Goal: Download file/media

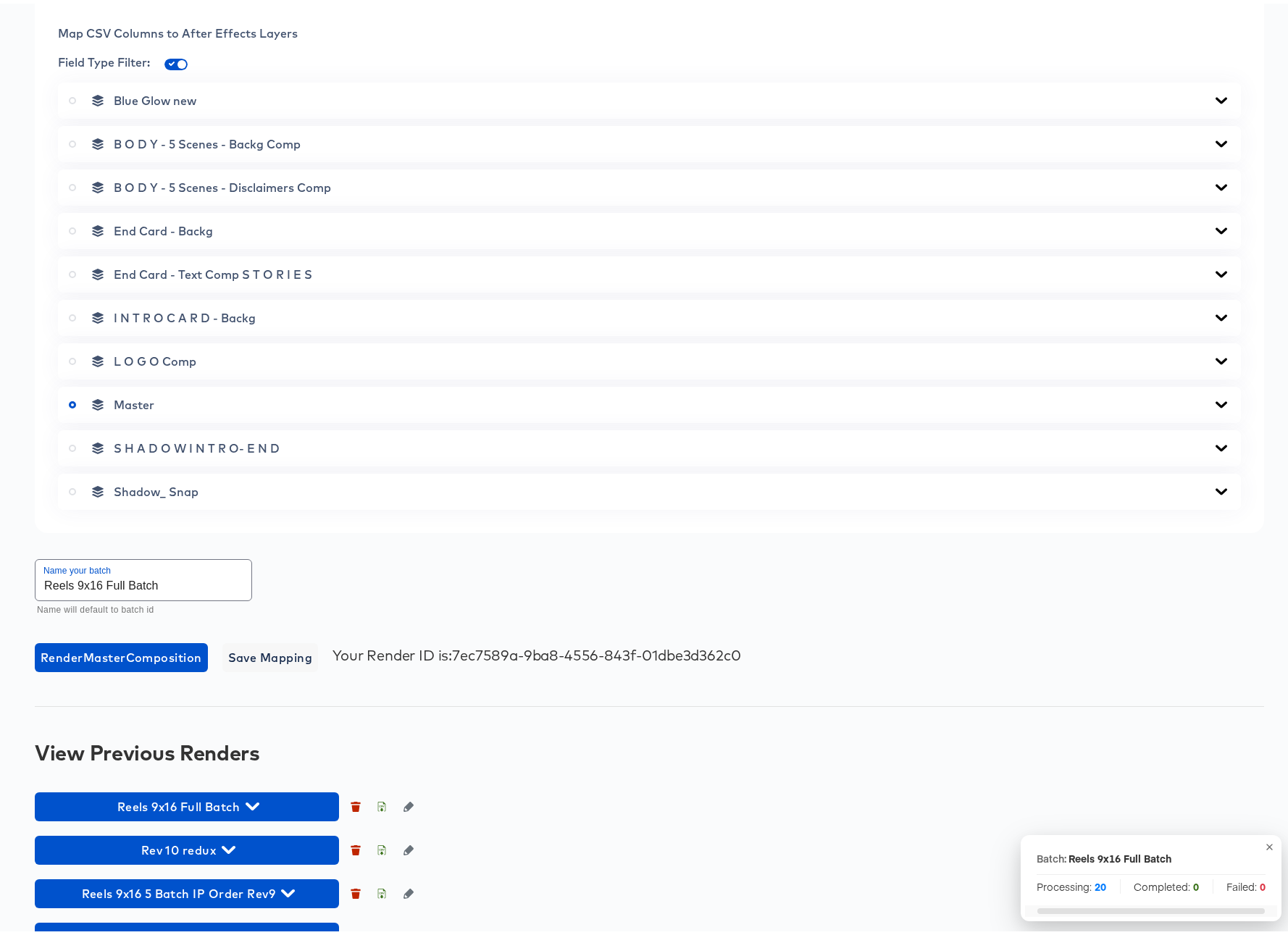
scroll to position [637, 0]
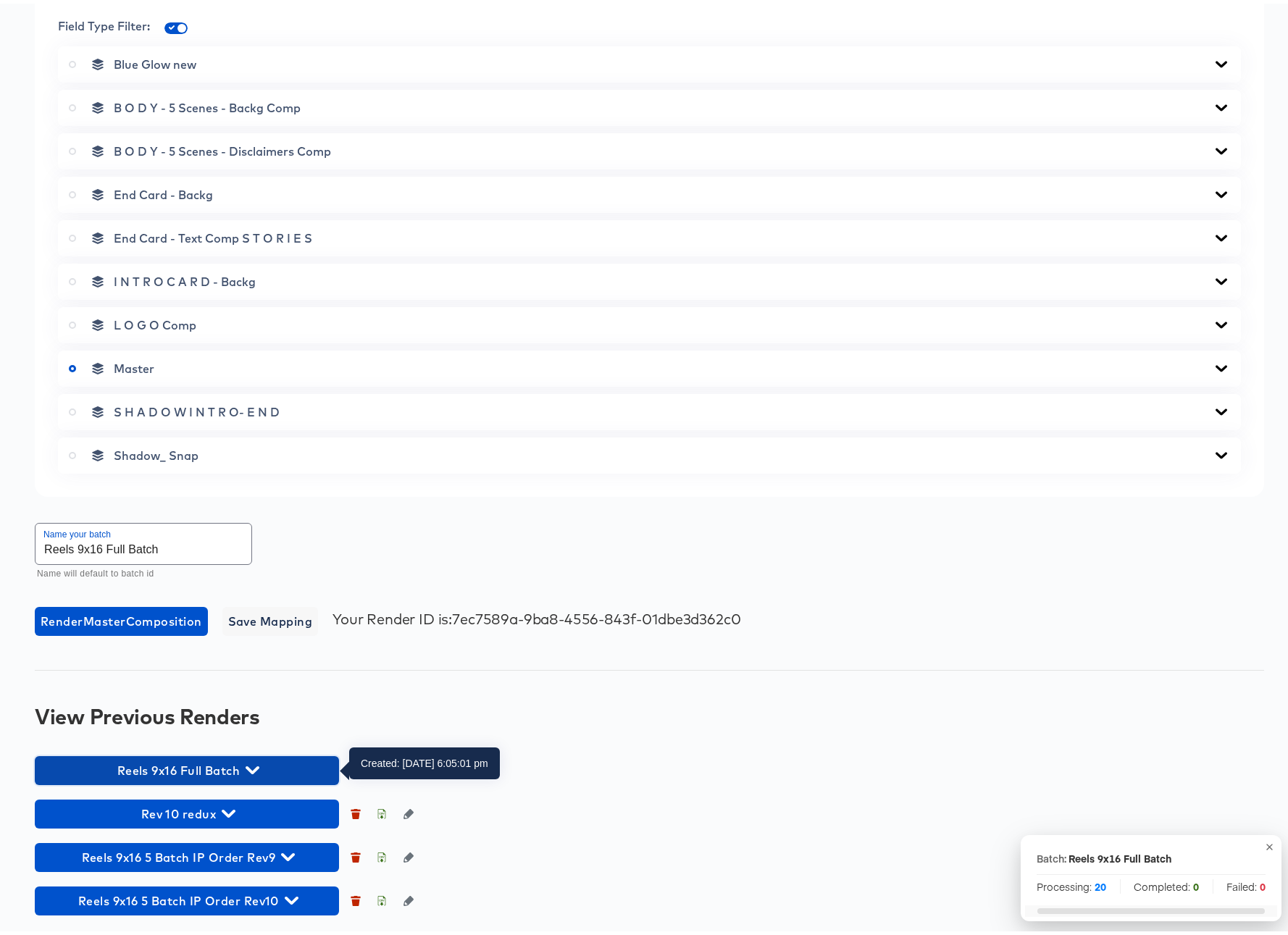
click at [253, 764] on icon "button" at bounding box center [252, 767] width 14 height 14
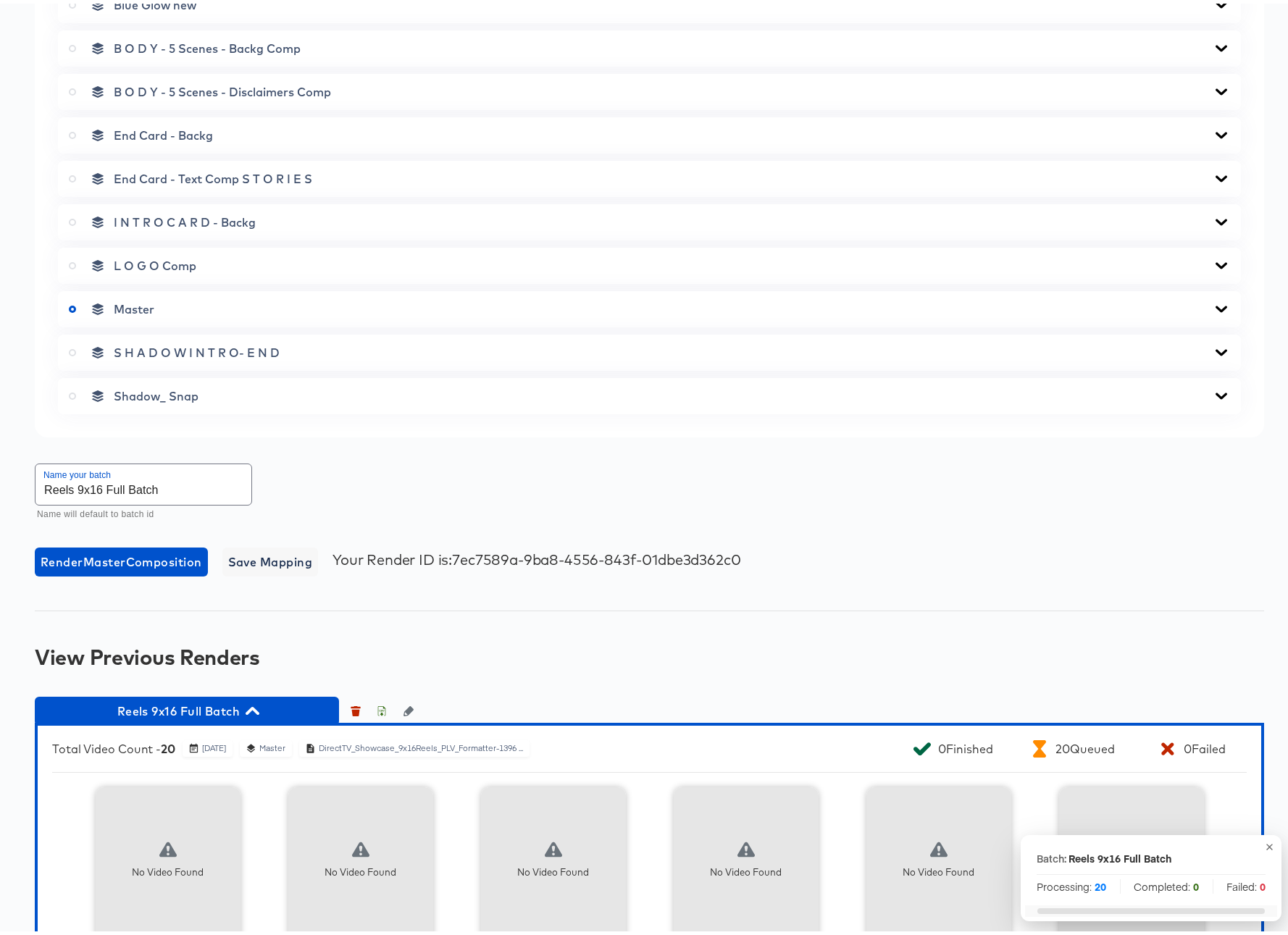
scroll to position [0, 0]
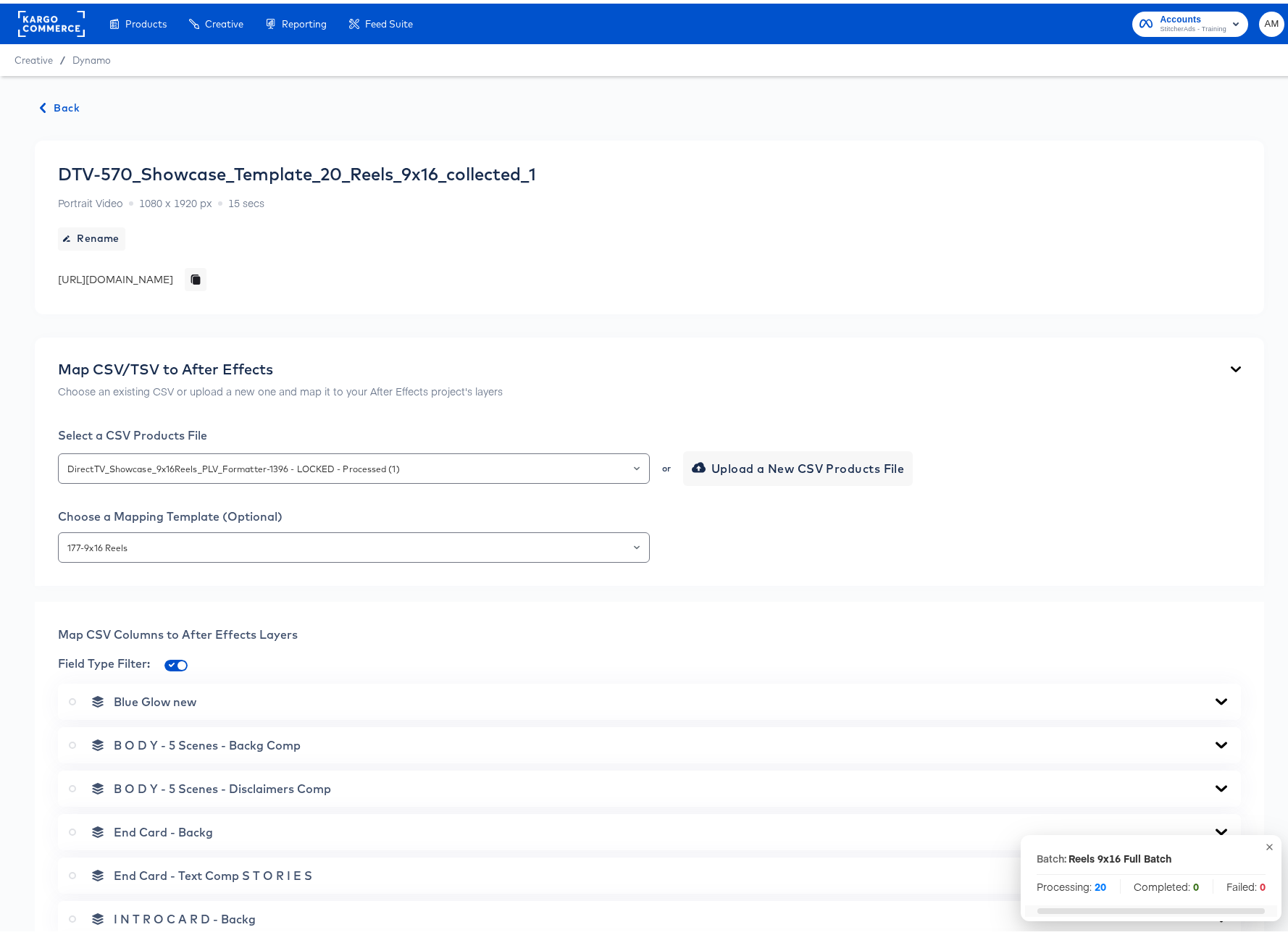
click at [67, 97] on span "Back" at bounding box center [60, 104] width 39 height 18
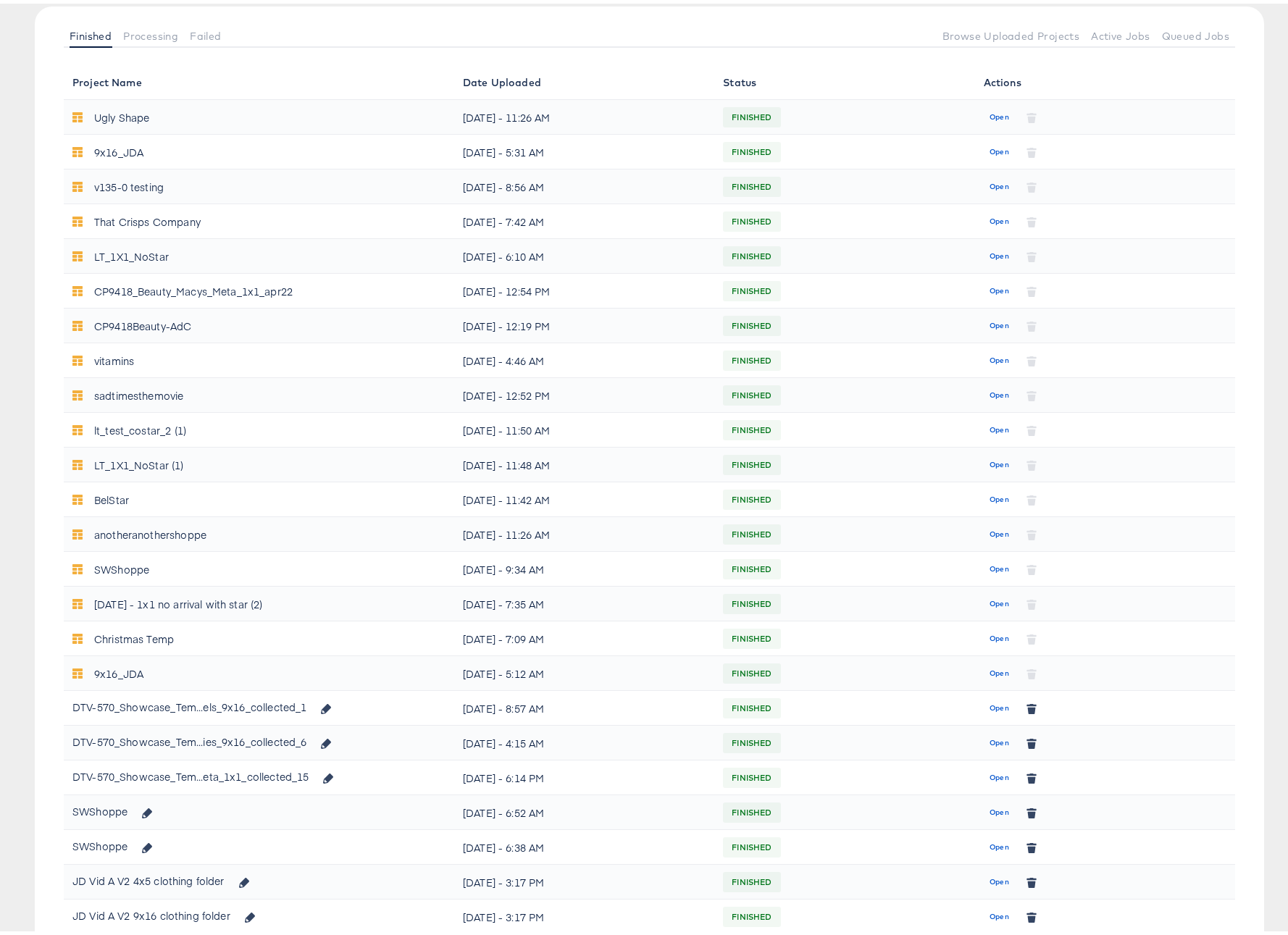
scroll to position [314, 0]
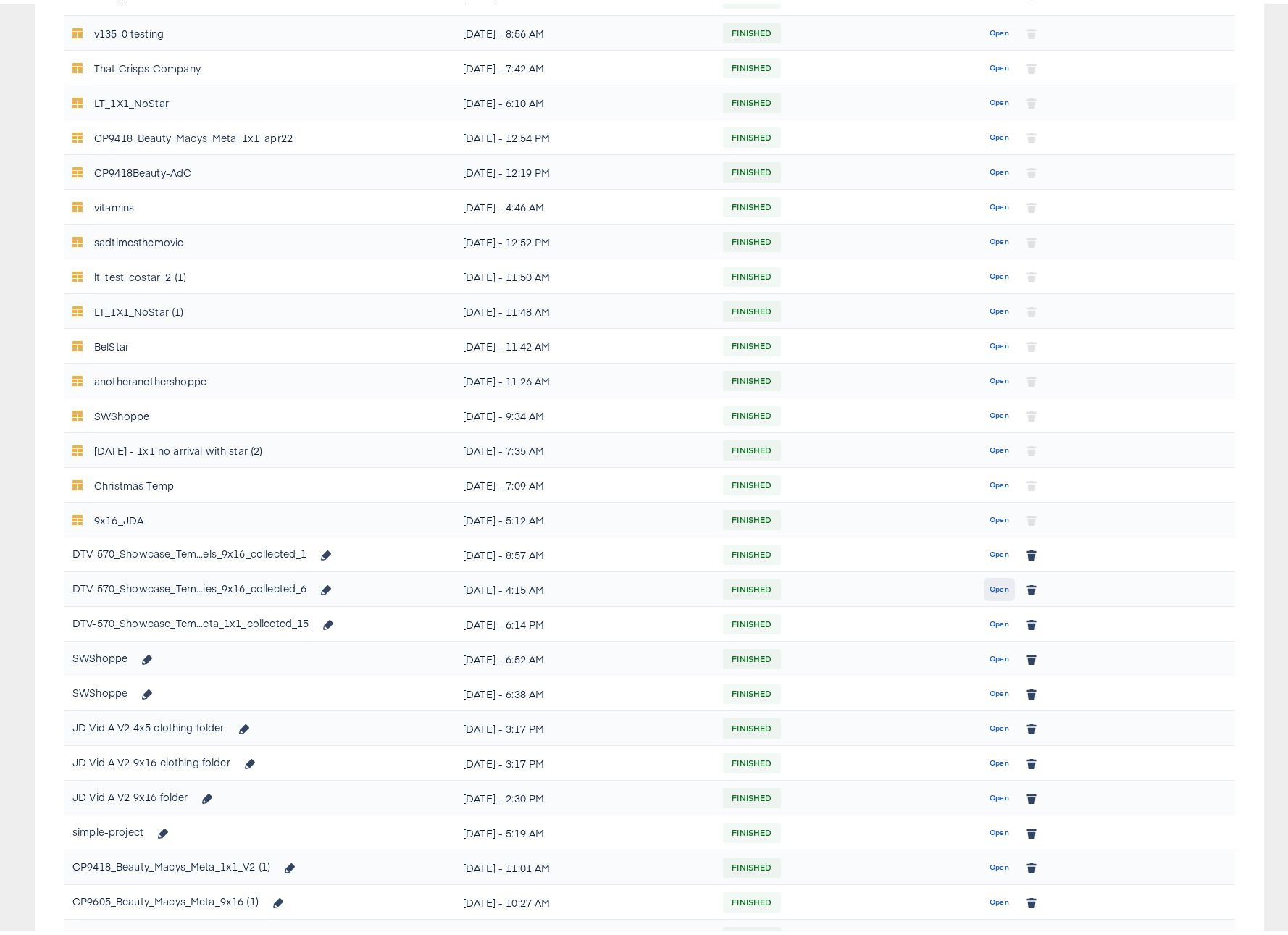
click at [994, 584] on span "Open" at bounding box center [999, 586] width 20 height 13
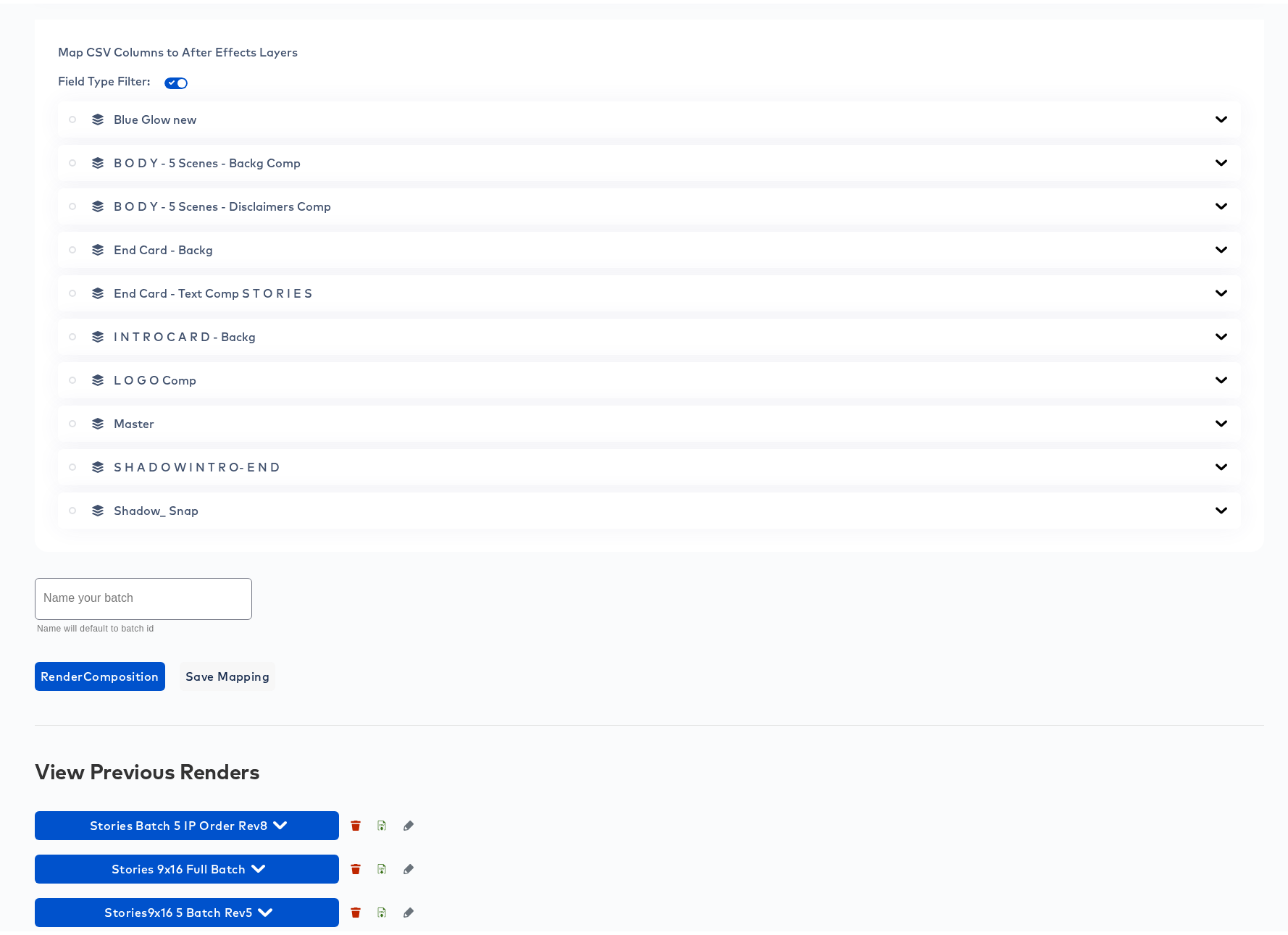
scroll to position [637, 0]
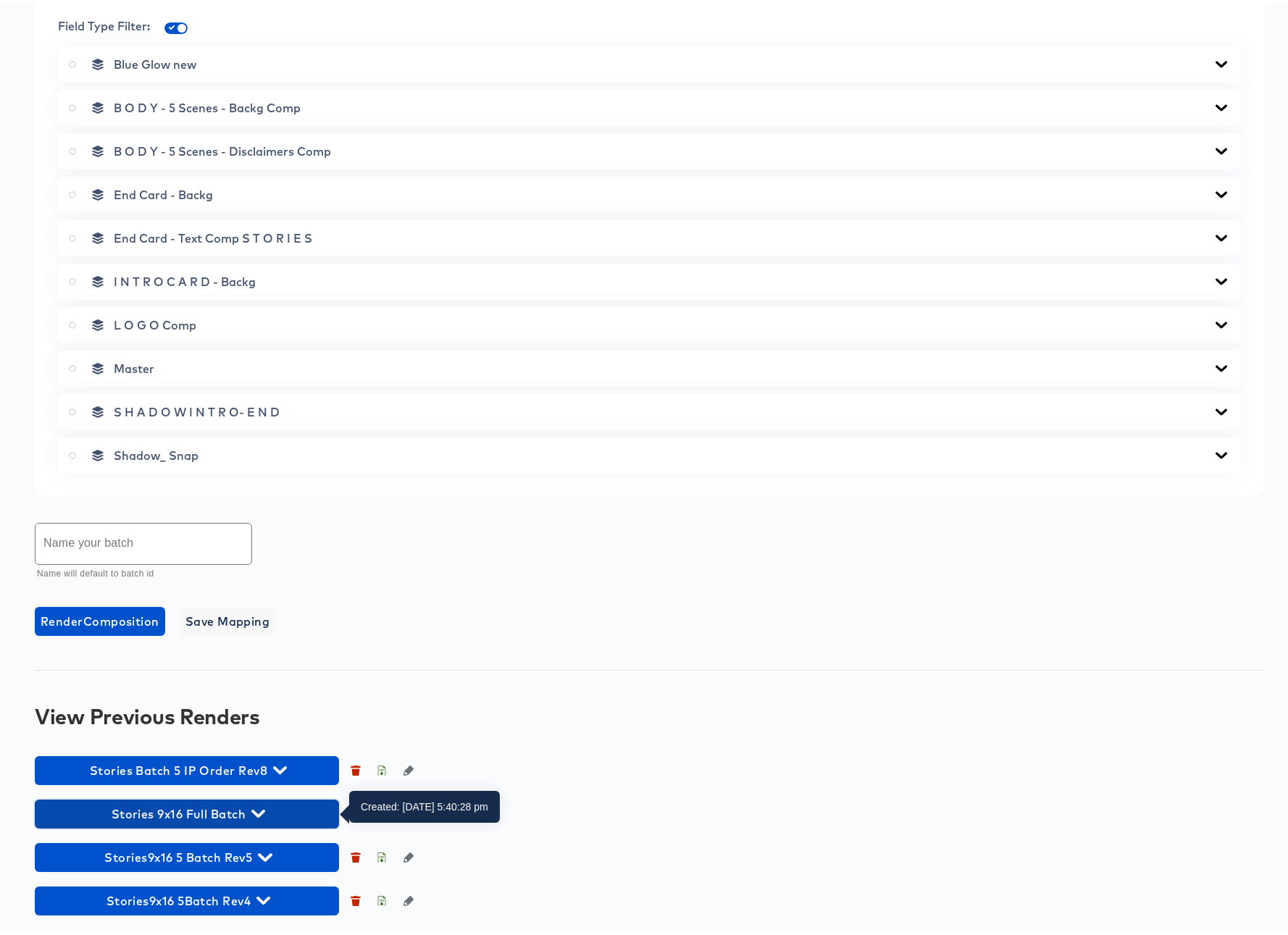
click at [264, 810] on icon "button" at bounding box center [258, 811] width 14 height 8
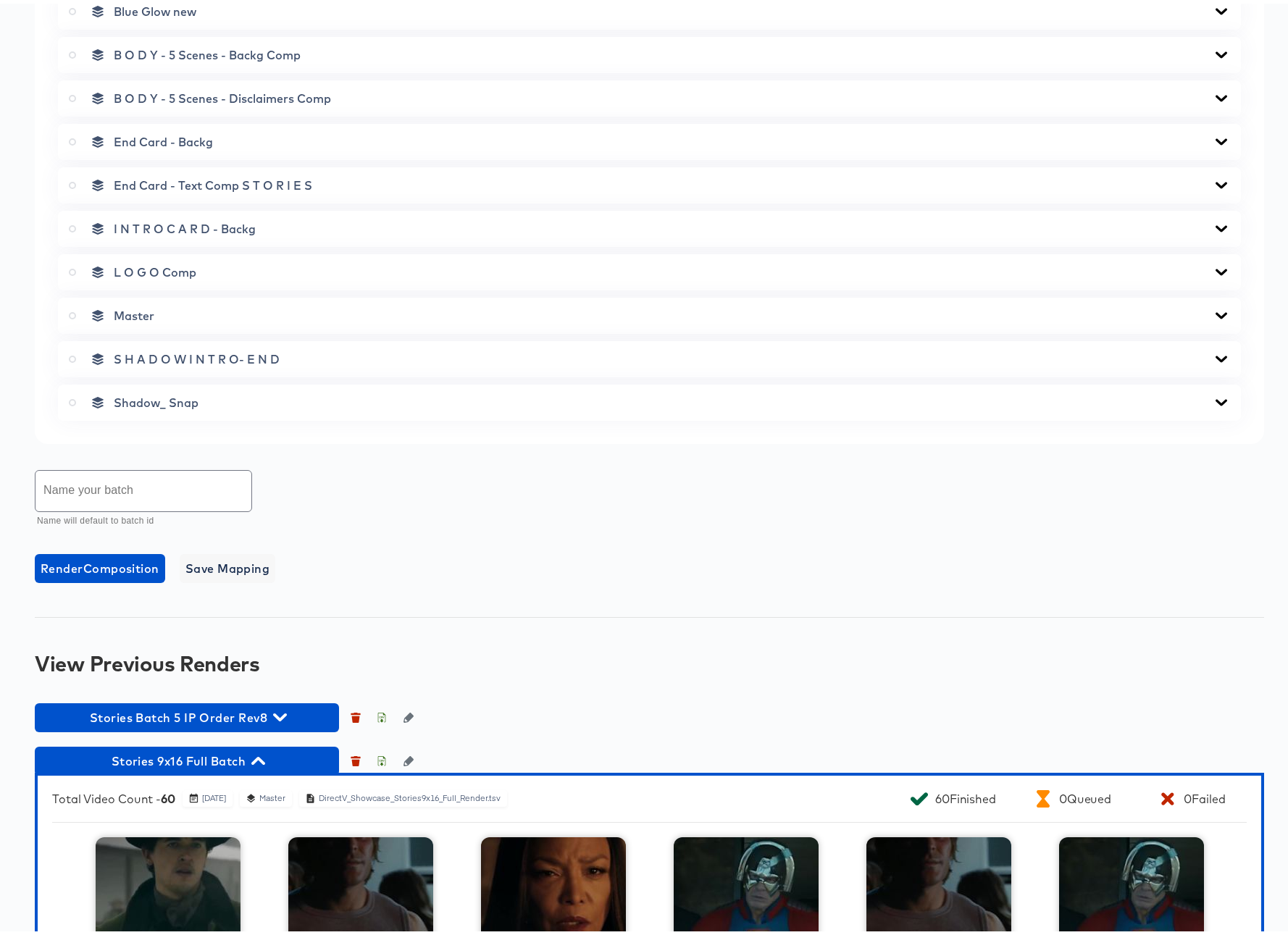
scroll to position [966, 0]
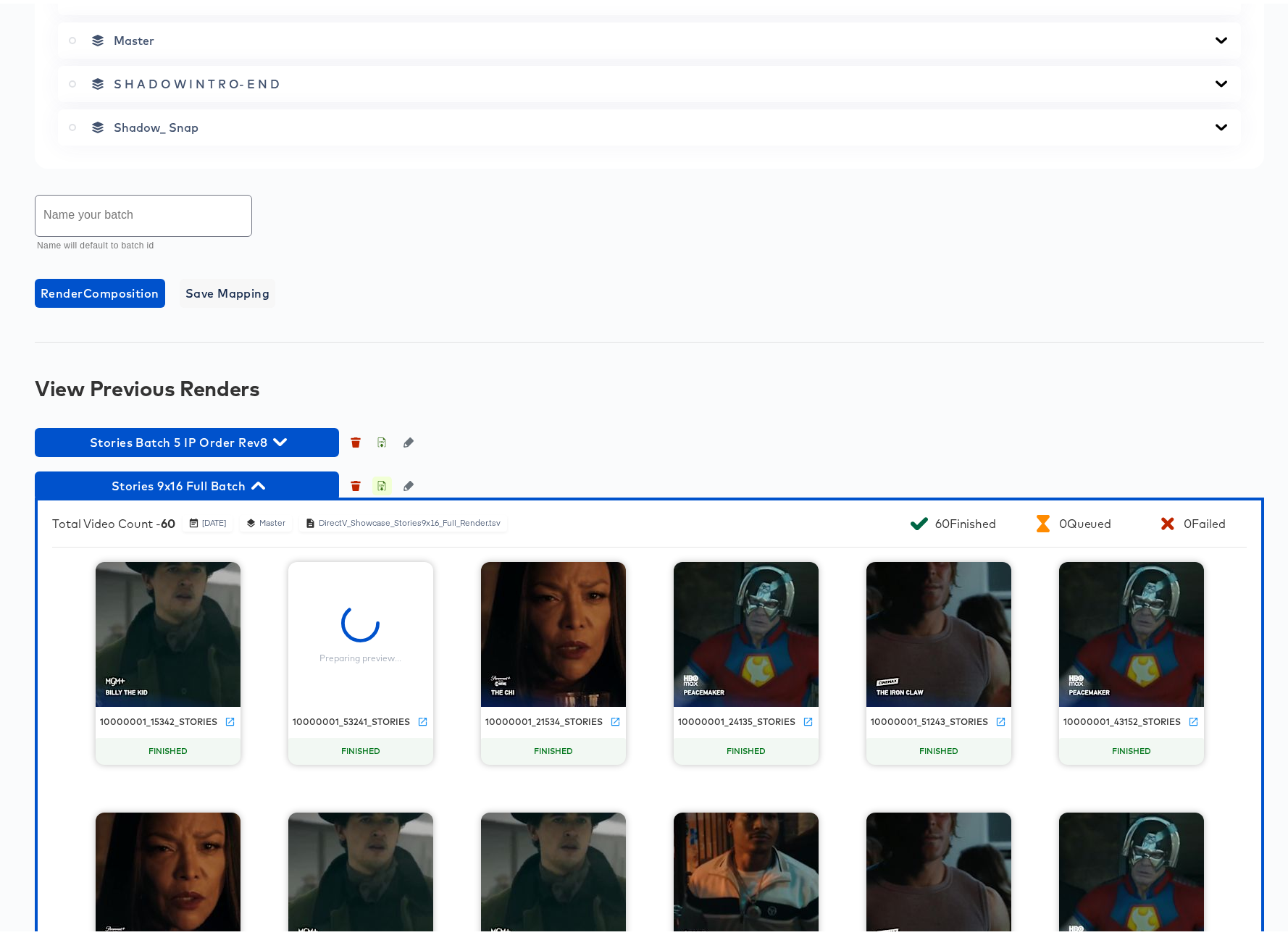
click at [383, 488] on button "button" at bounding box center [382, 482] width 19 height 19
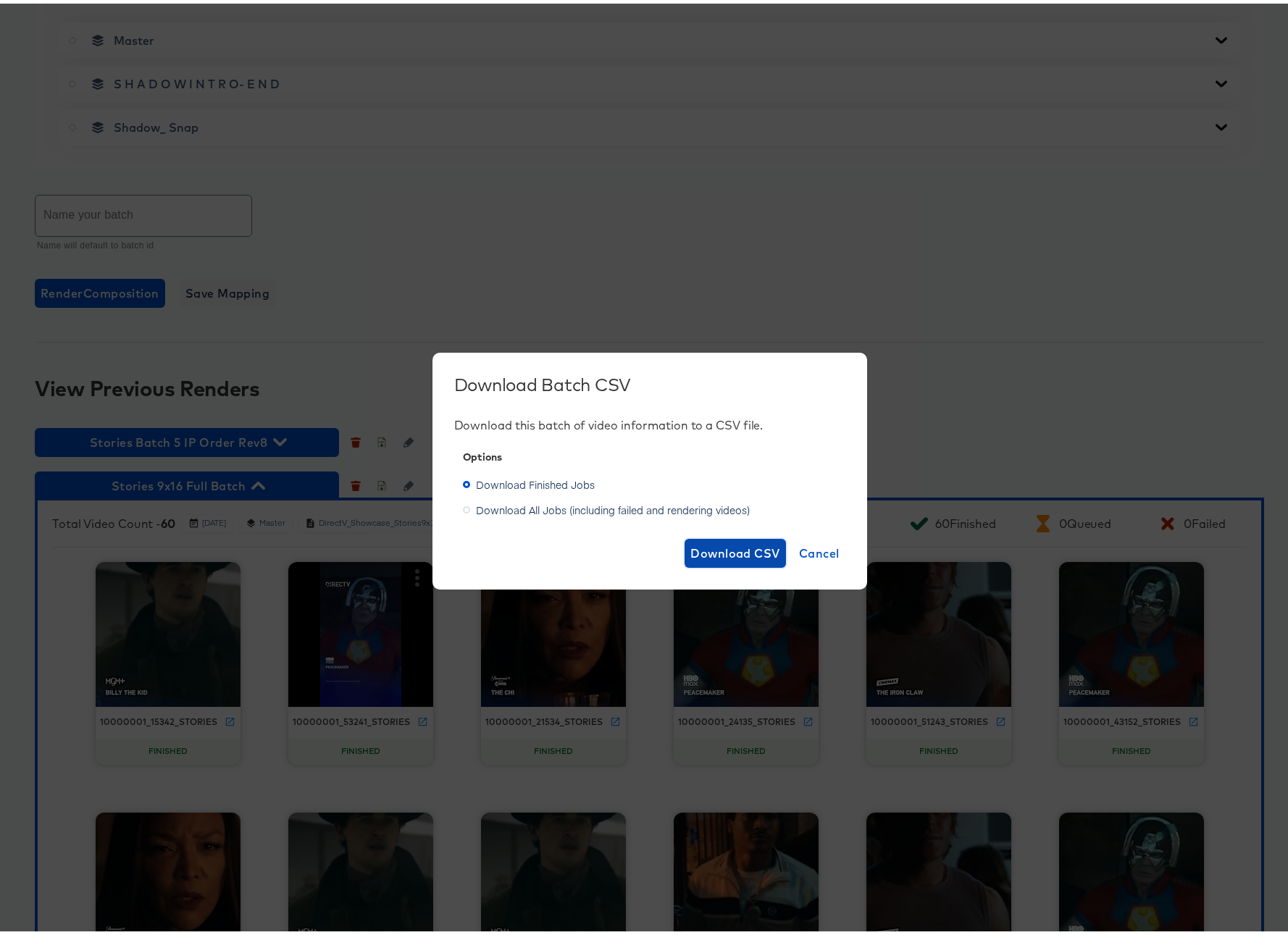
click at [708, 547] on span "Download CSV" at bounding box center [736, 550] width 90 height 21
